Goal: Information Seeking & Learning: Learn about a topic

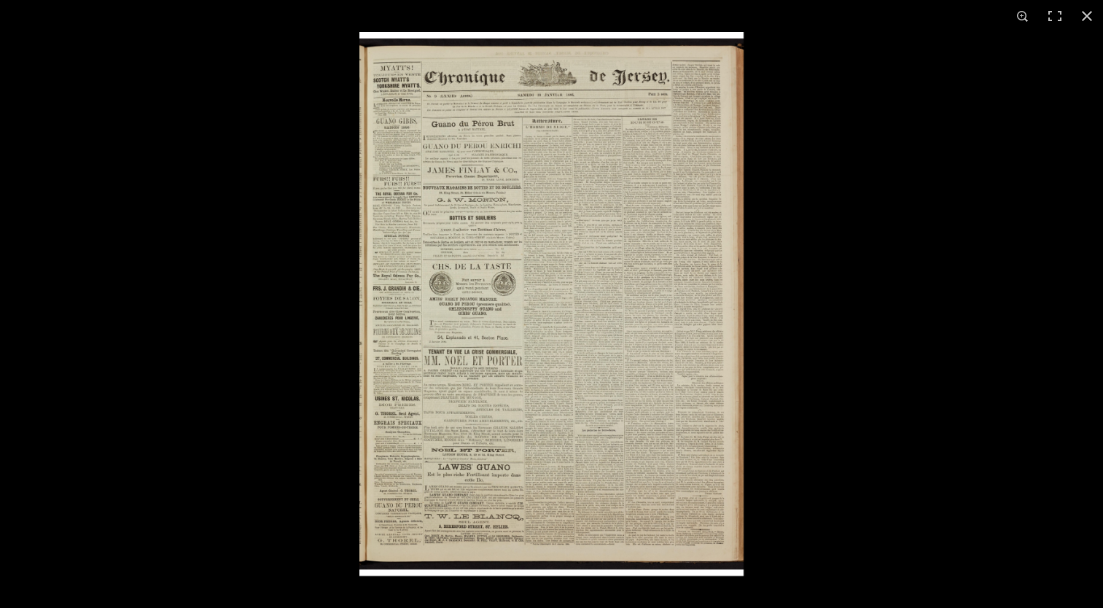
scroll to position [104, 0]
click at [572, 101] on img at bounding box center [551, 304] width 384 height 544
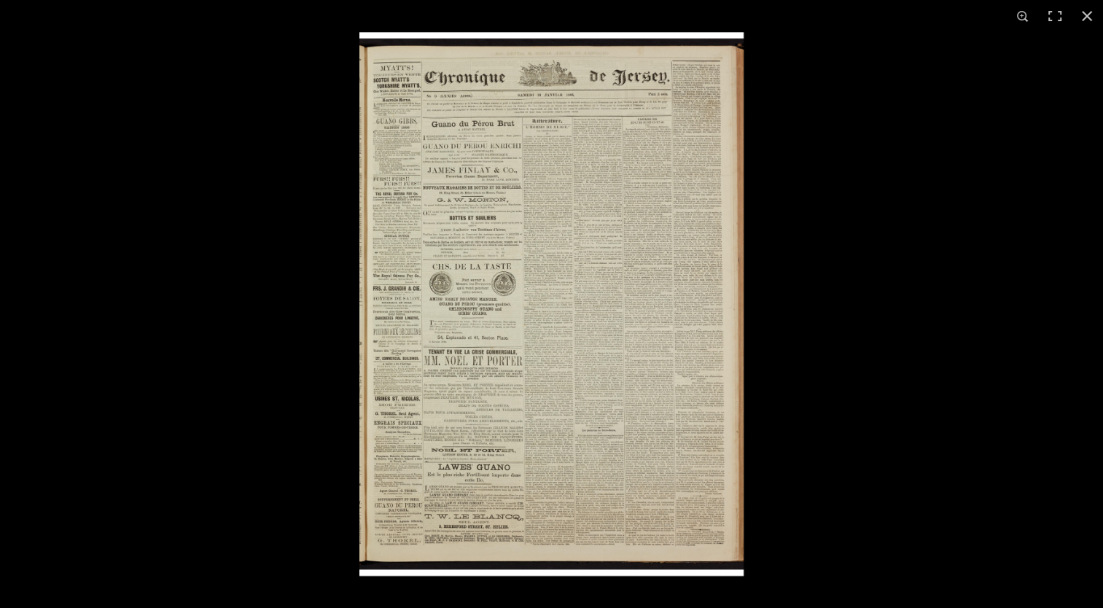
click at [565, 287] on img at bounding box center [551, 304] width 384 height 544
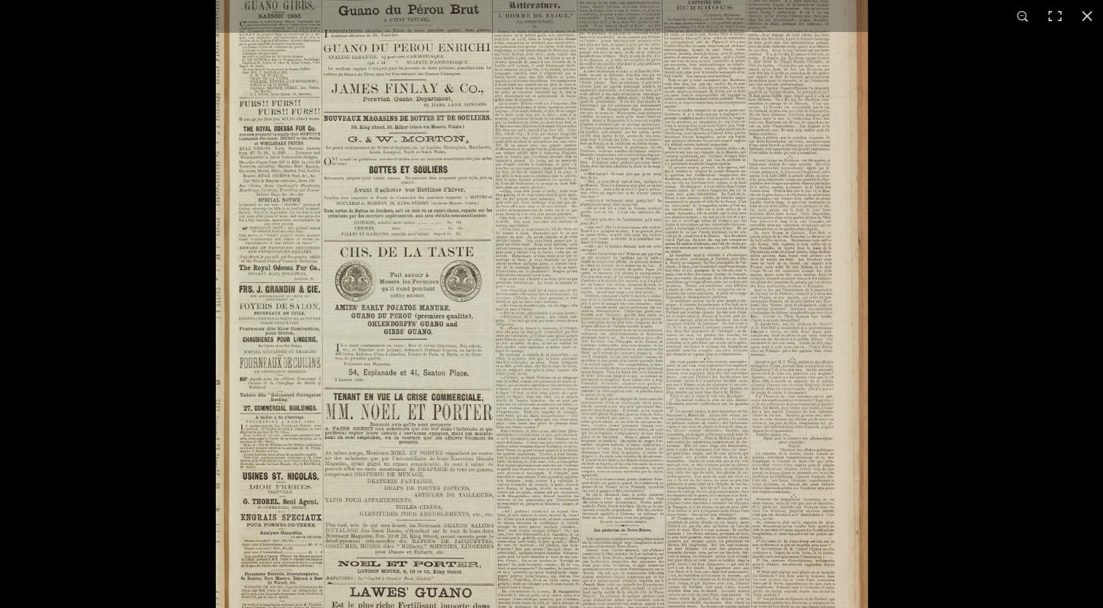
click at [565, 287] on img at bounding box center [542, 315] width 652 height 923
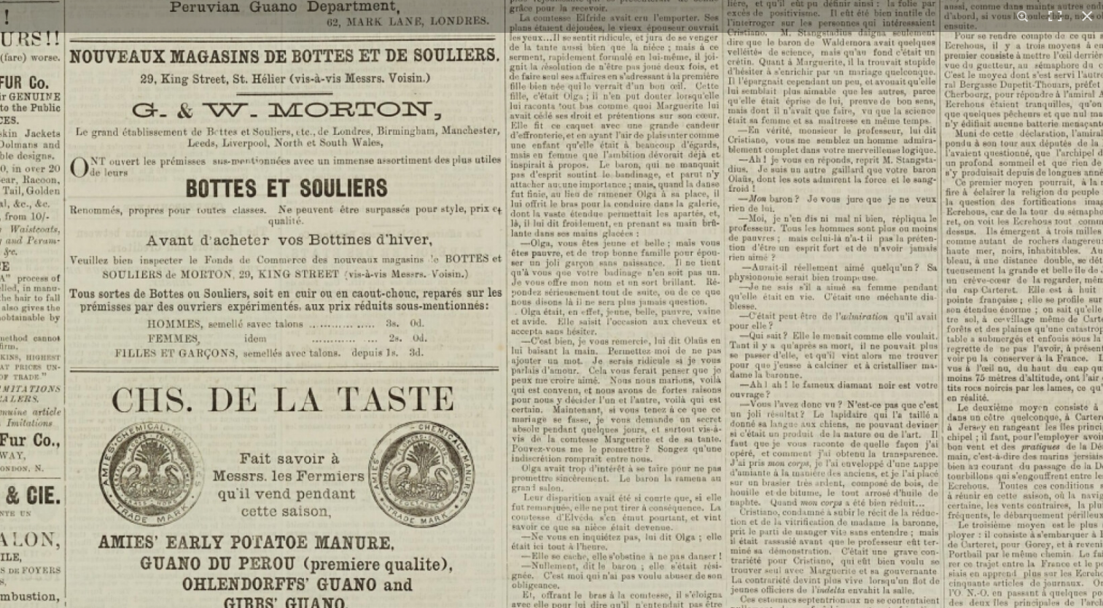
click at [612, 418] on img at bounding box center [630, 563] width 1675 height 2369
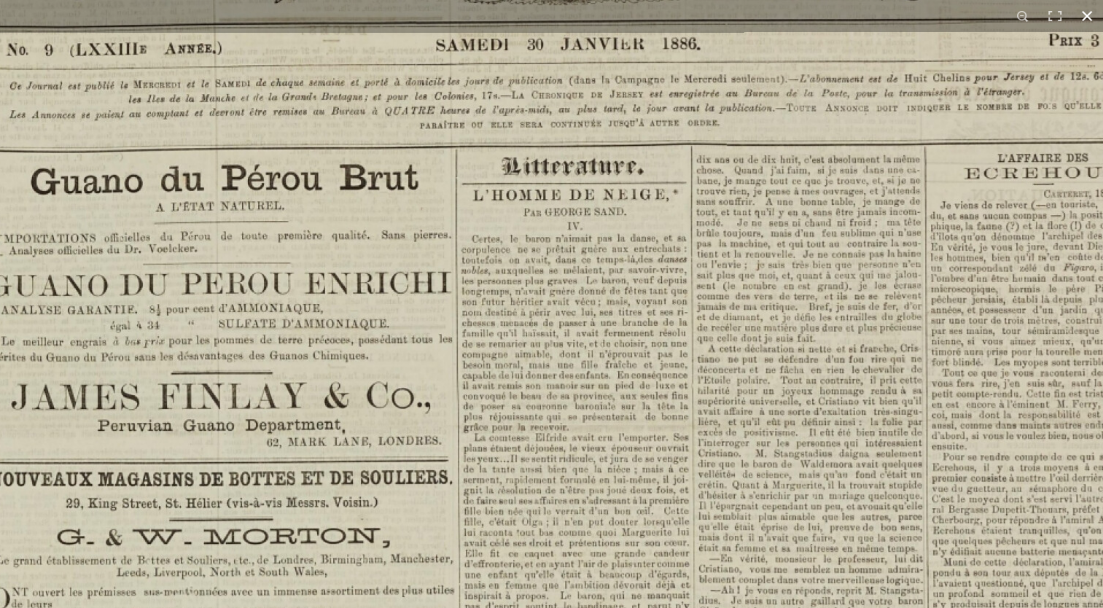
click at [1083, 12] on button at bounding box center [1087, 16] width 32 height 32
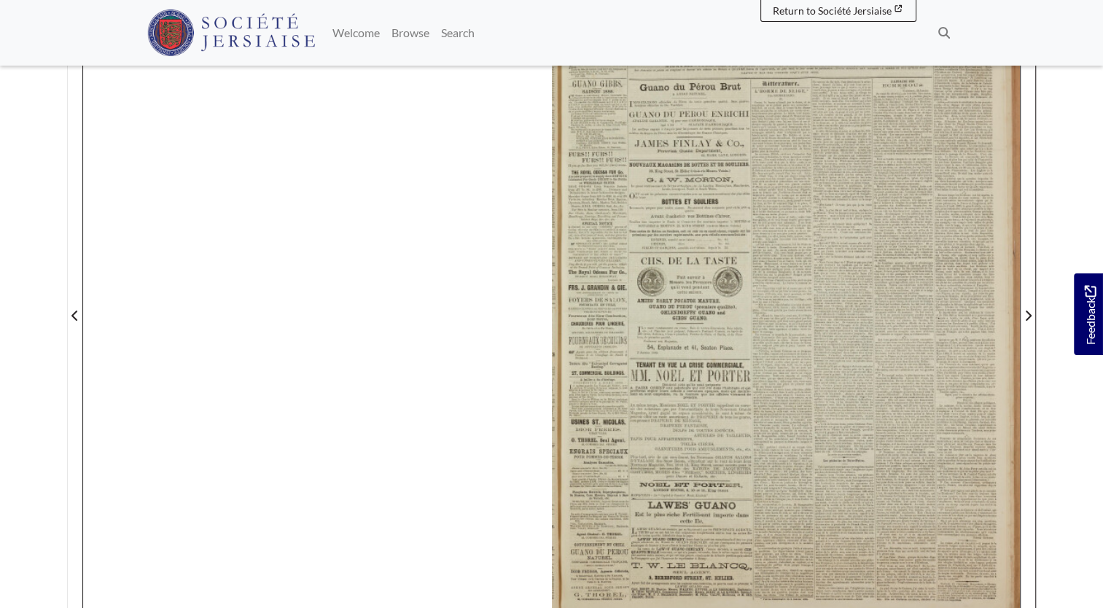
scroll to position [251, 0]
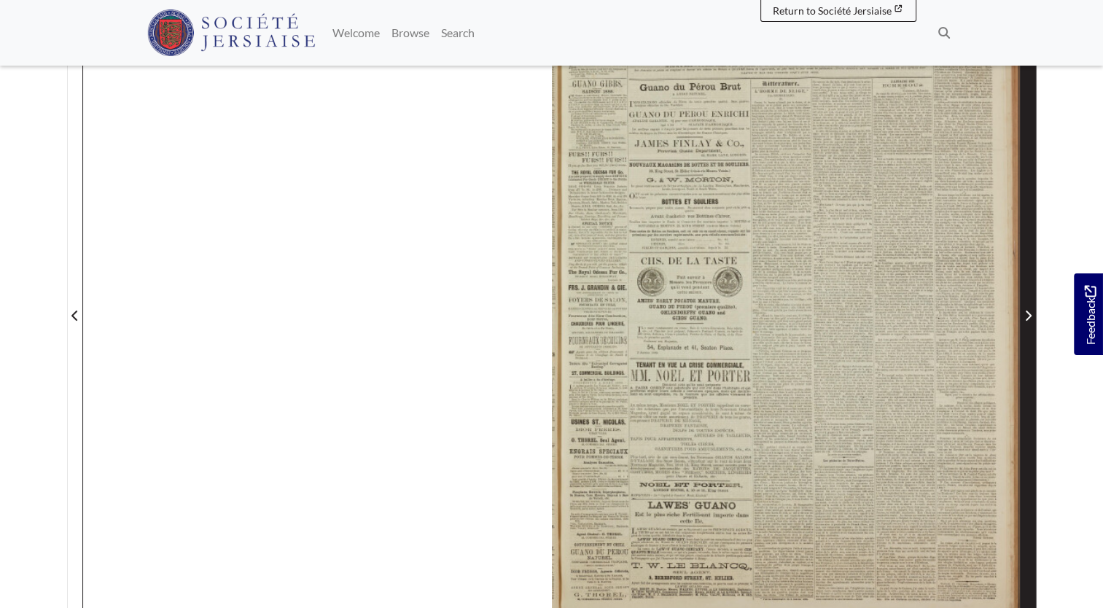
click at [1029, 316] on icon "Next Page" at bounding box center [1029, 316] width 6 height 10
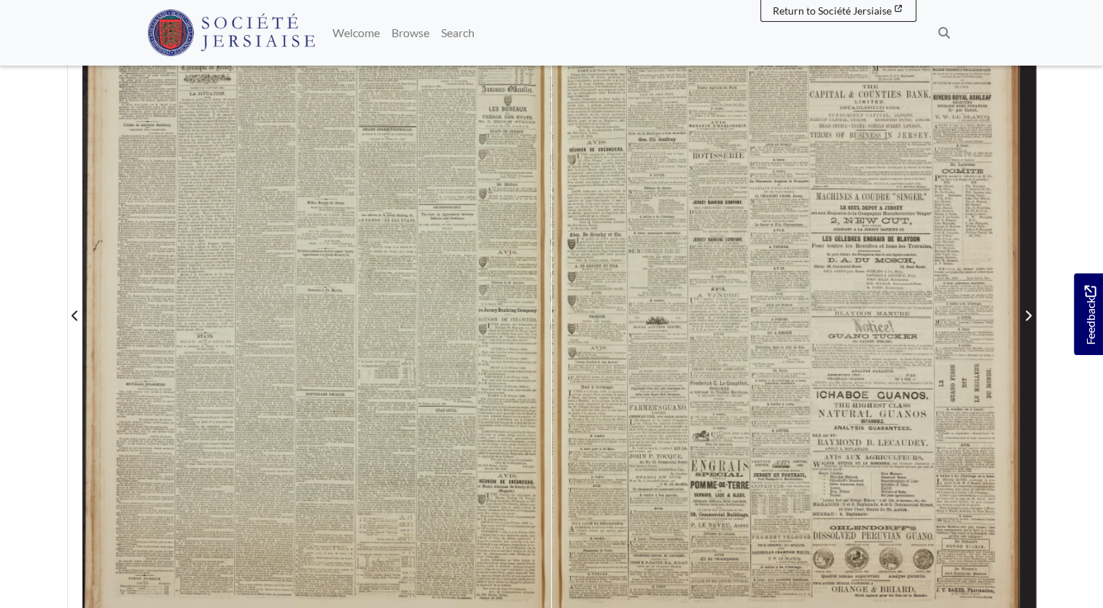
click at [1029, 316] on icon "Next Page" at bounding box center [1029, 316] width 6 height 10
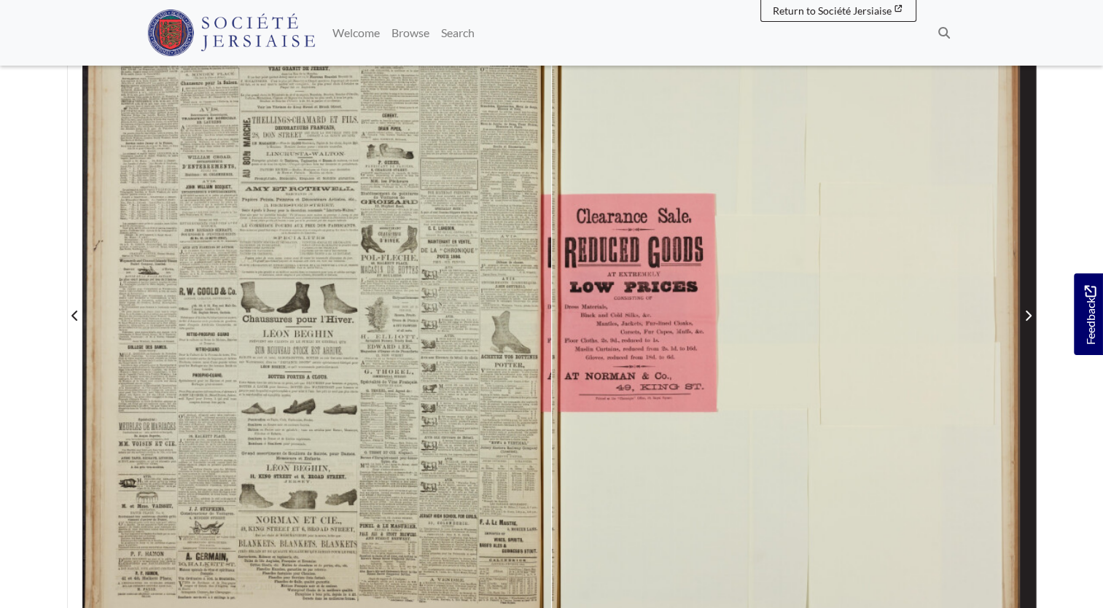
click at [1029, 316] on icon "Next Page" at bounding box center [1029, 316] width 6 height 10
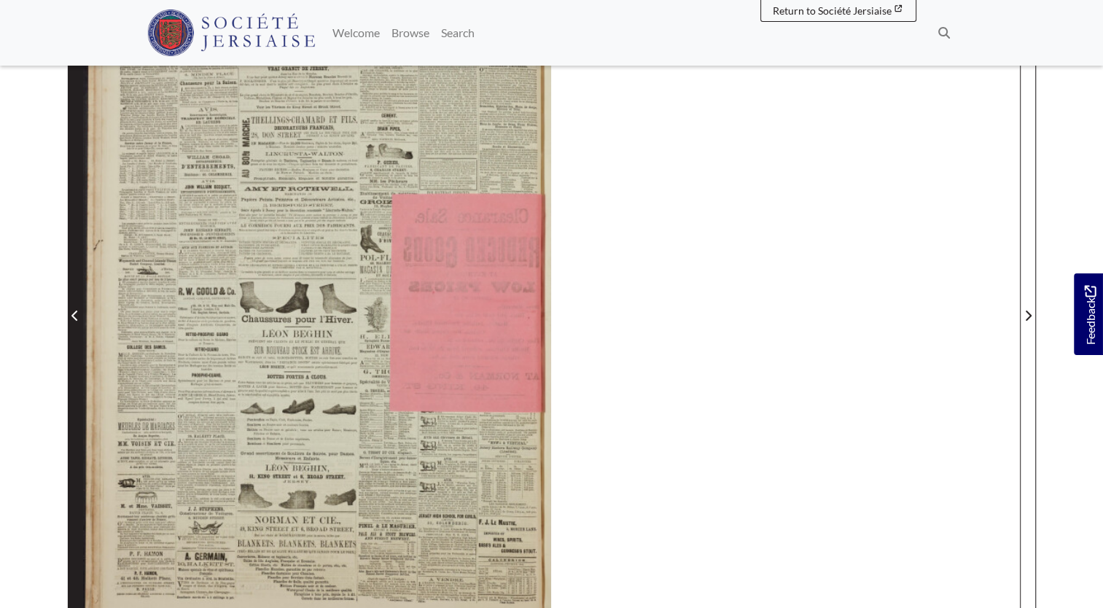
click at [73, 307] on span "Previous Page" at bounding box center [75, 315] width 15 height 17
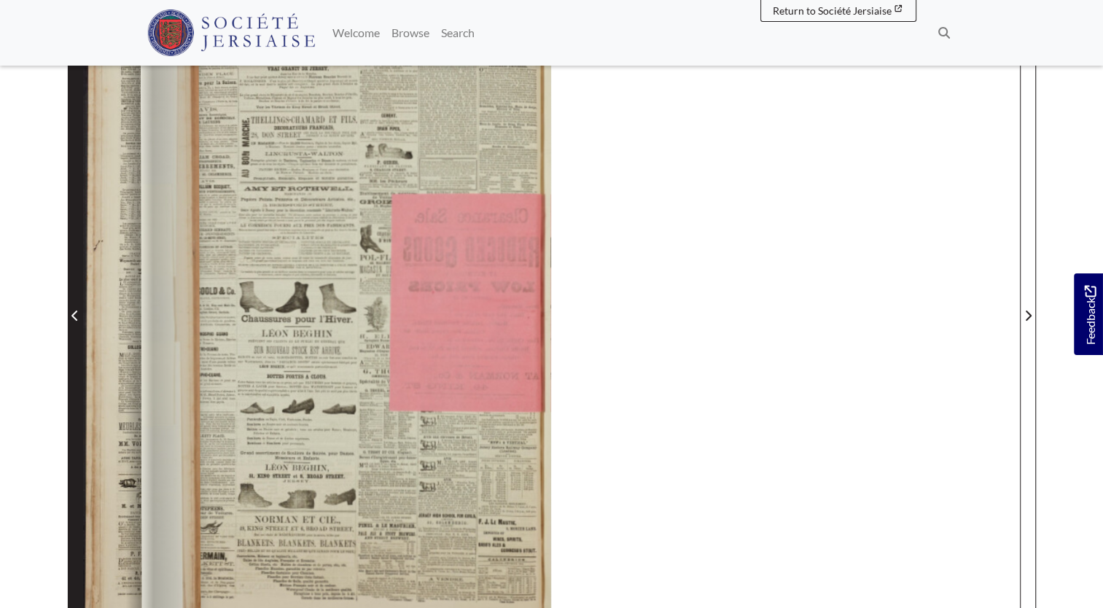
click at [73, 307] on span "Previous Page" at bounding box center [75, 315] width 15 height 17
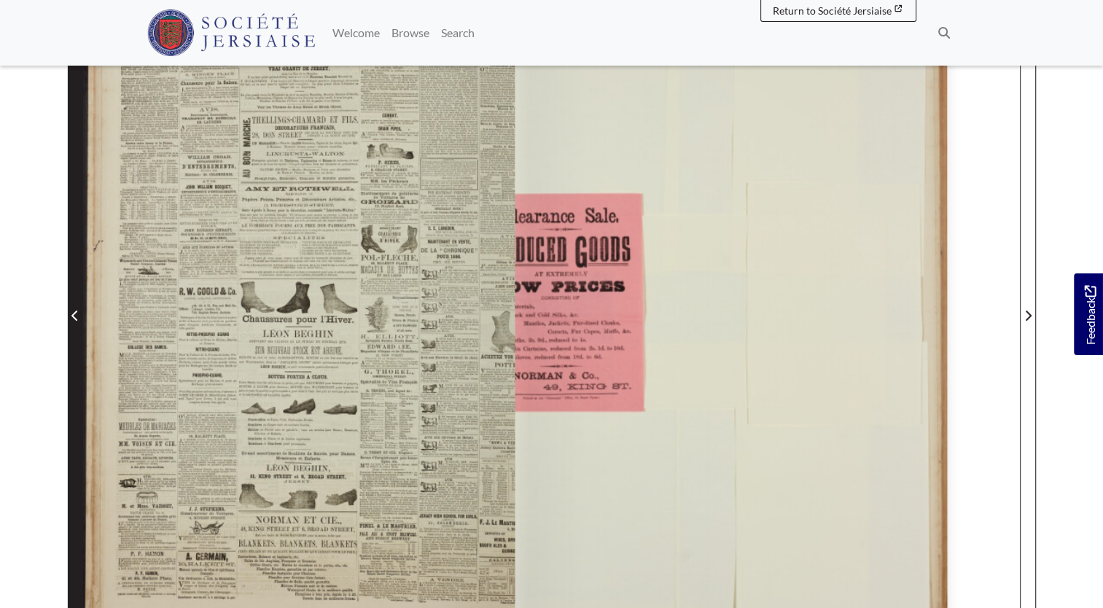
click at [73, 307] on span "Previous Page" at bounding box center [75, 315] width 15 height 17
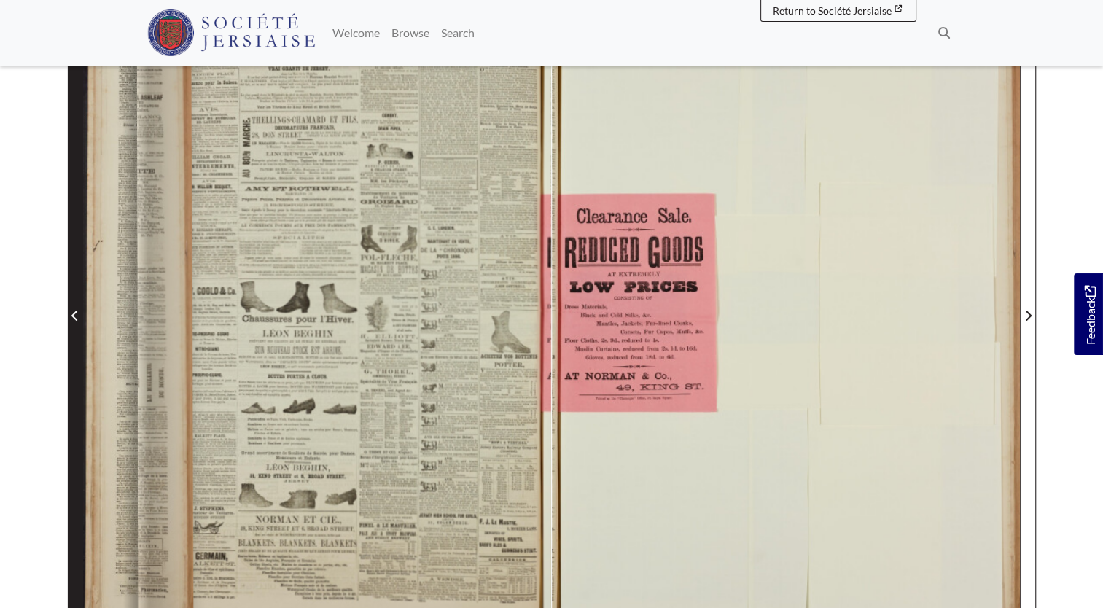
click at [73, 307] on span "Previous Page" at bounding box center [75, 315] width 15 height 17
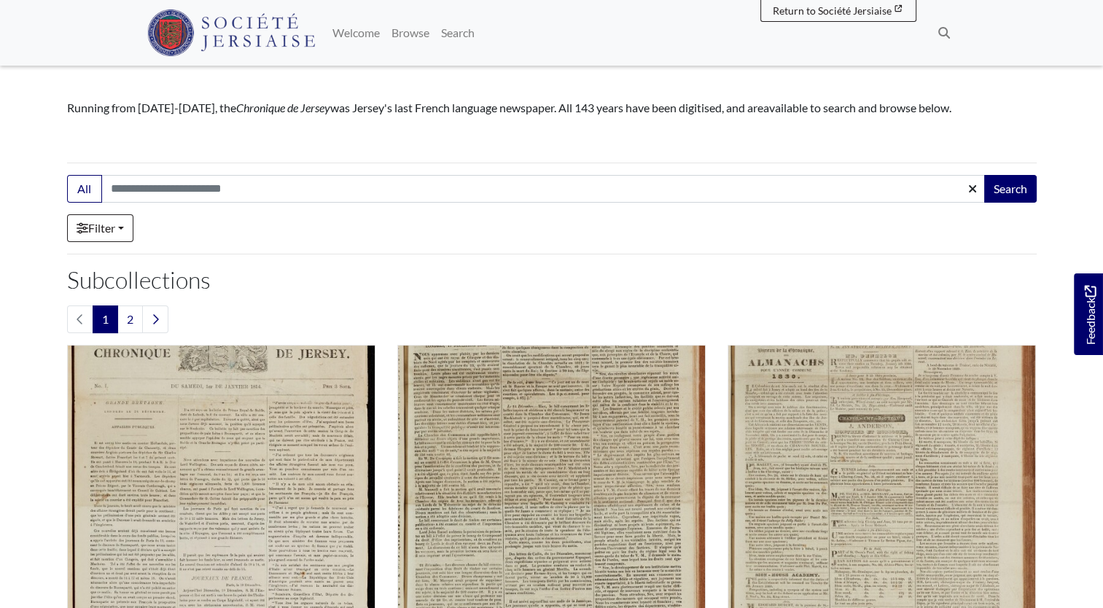
scroll to position [122, 0]
